Goal: Task Accomplishment & Management: Manage account settings

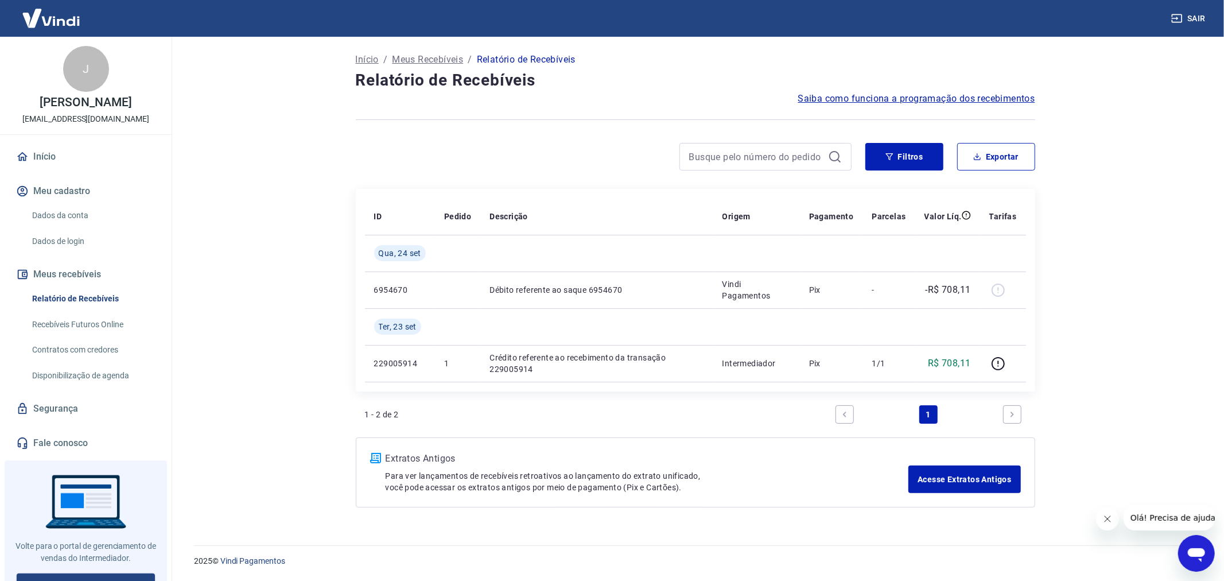
scroll to position [25, 0]
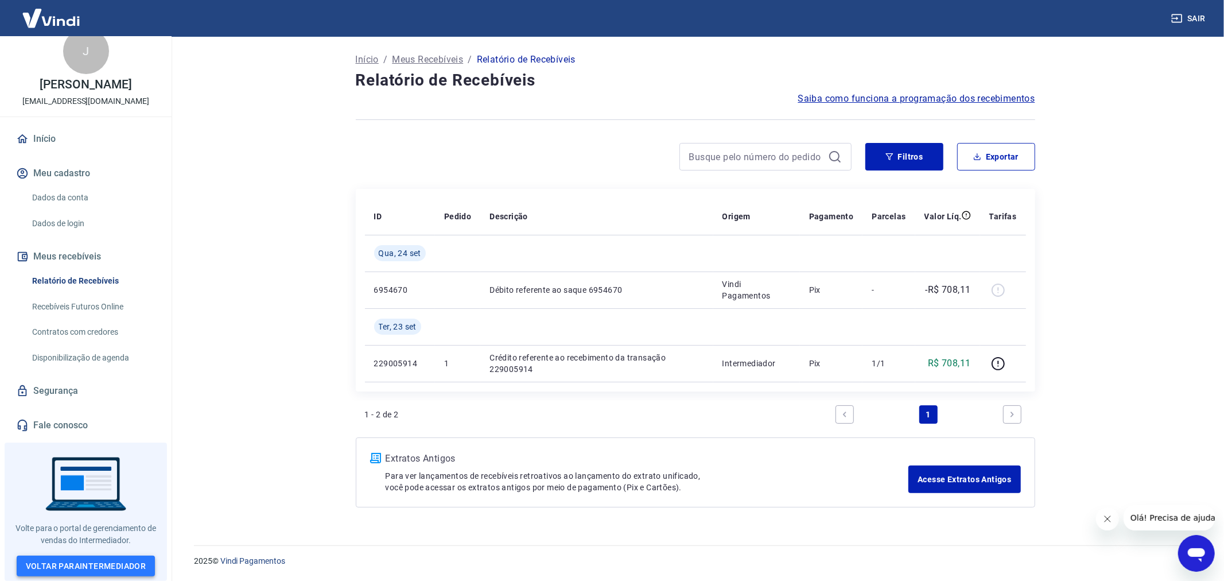
click at [87, 564] on link "Voltar para Intermediador" at bounding box center [86, 566] width 139 height 21
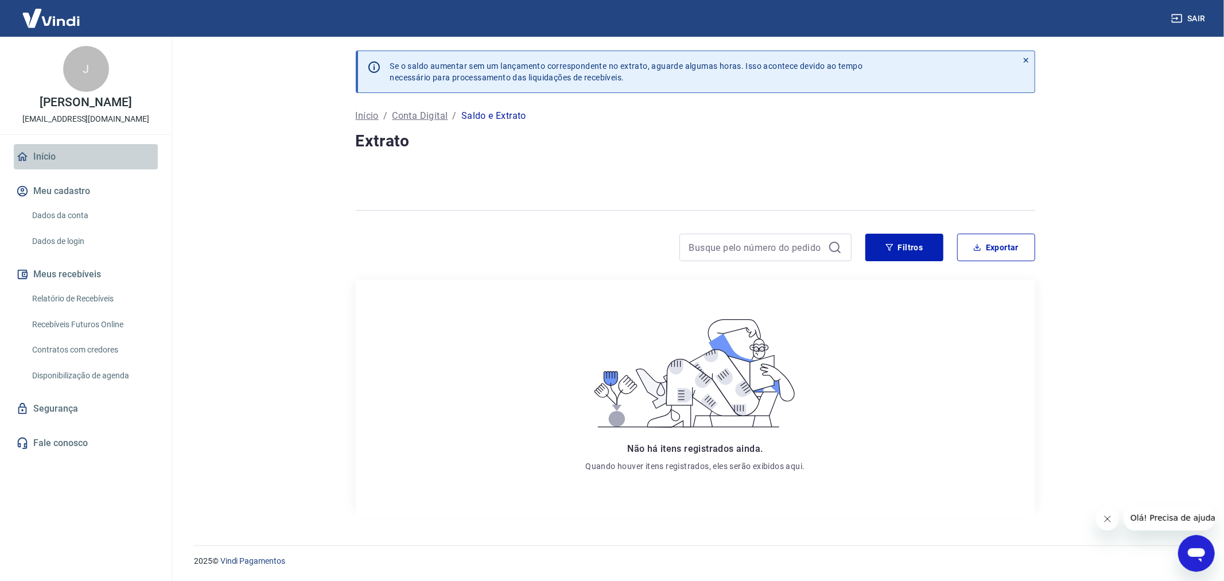
click at [50, 165] on link "Início" at bounding box center [86, 156] width 144 height 25
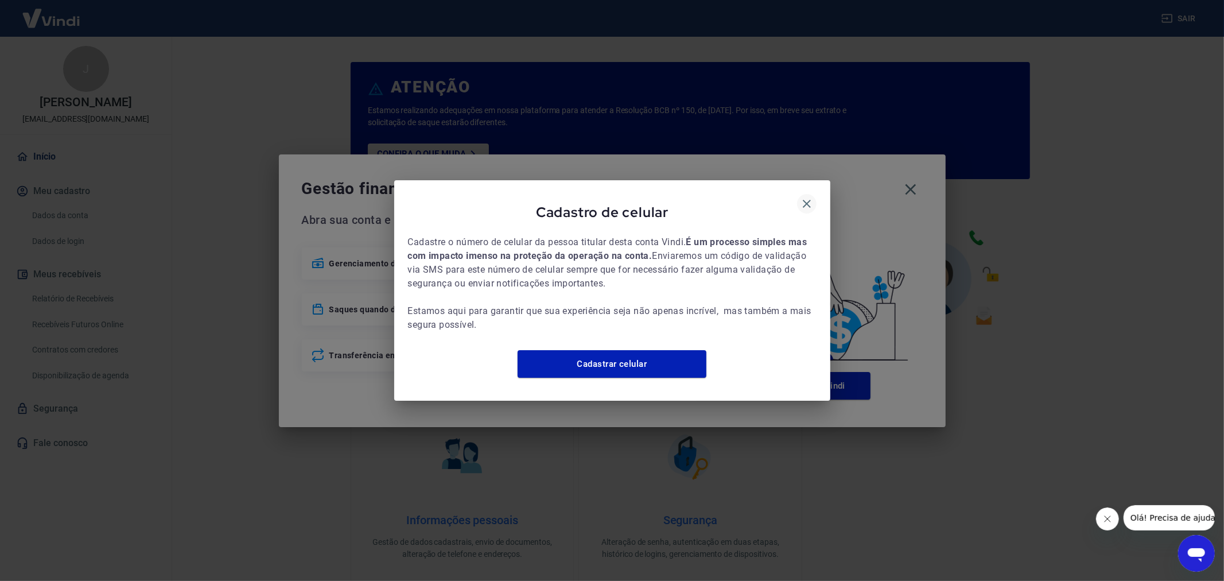
click at [803, 197] on icon "button" at bounding box center [807, 204] width 14 height 14
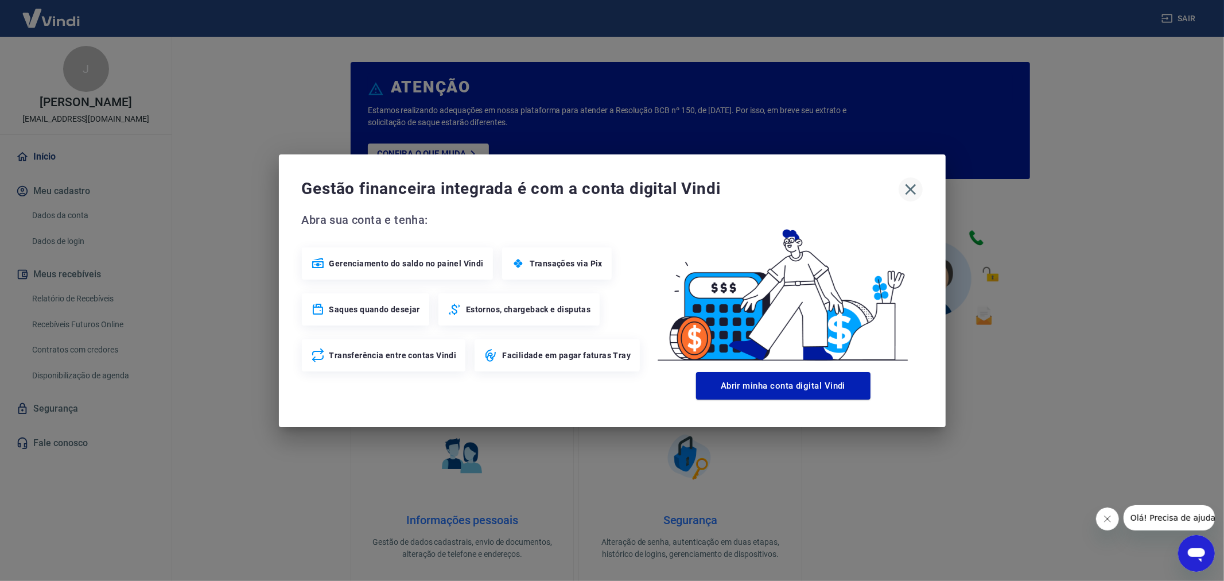
click at [909, 188] on icon "button" at bounding box center [910, 189] width 11 height 11
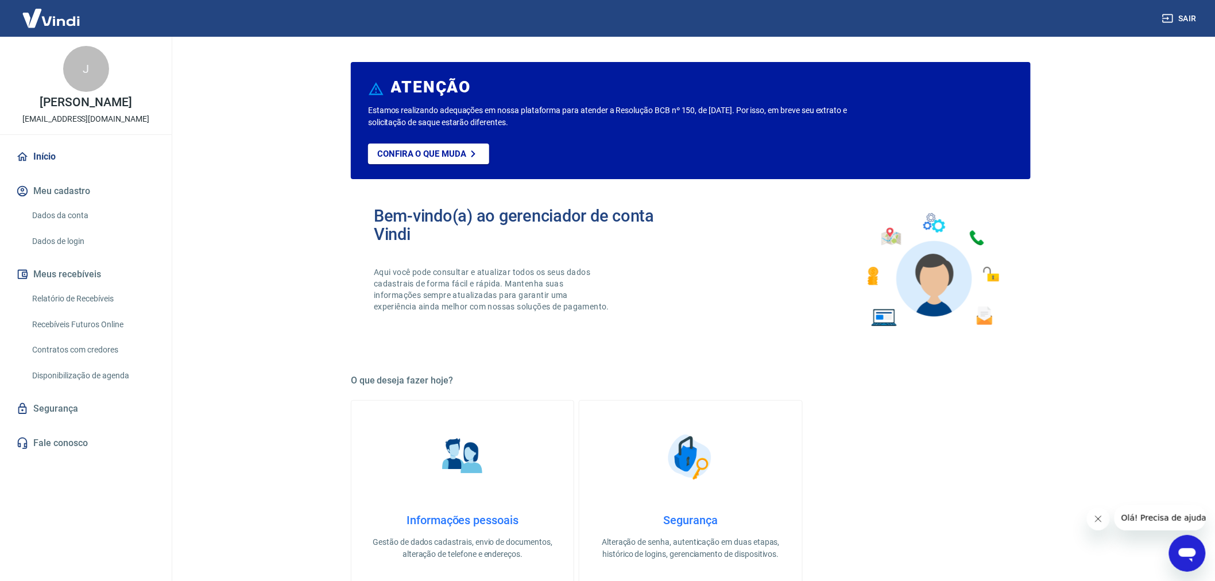
click at [73, 311] on link "Relatório de Recebíveis" at bounding box center [93, 299] width 130 height 24
